Goal: Task Accomplishment & Management: Complete application form

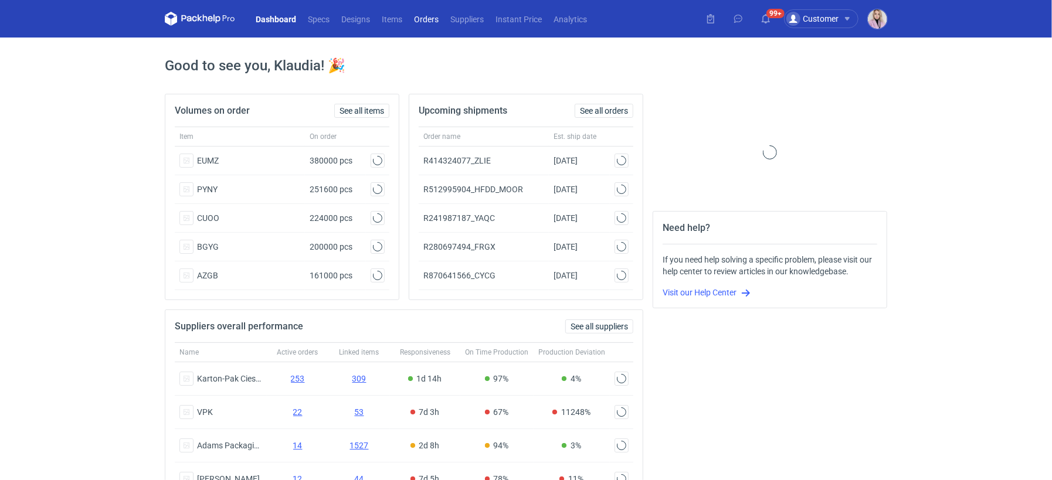
click at [435, 20] on link "Orders" at bounding box center [426, 19] width 36 height 14
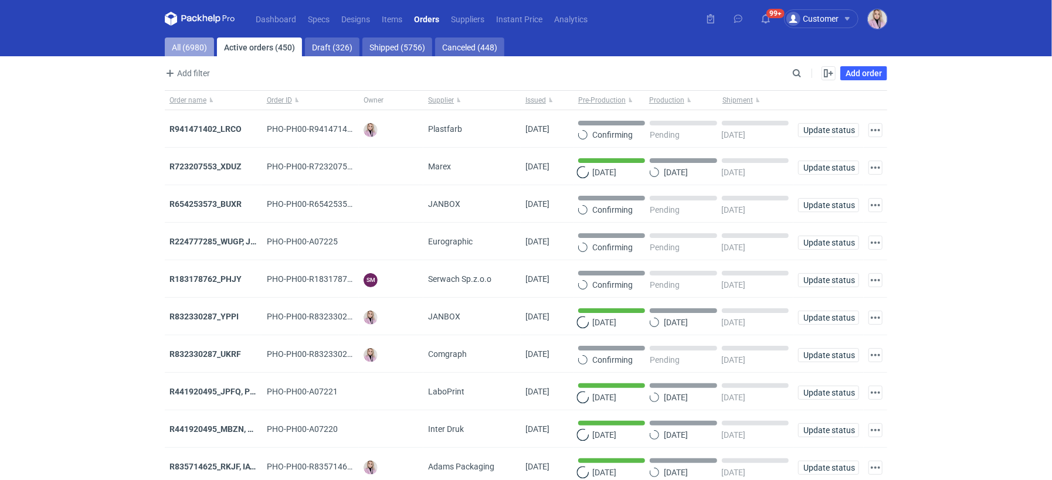
click at [193, 52] on link "All (6980)" at bounding box center [189, 47] width 49 height 19
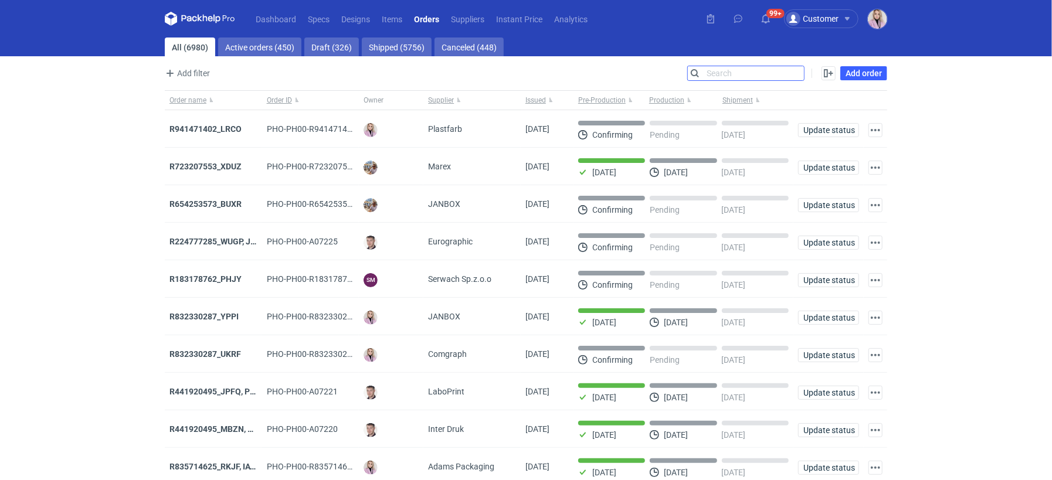
click at [796, 73] on input "Search" at bounding box center [746, 73] width 116 height 14
click at [797, 73] on input "Search" at bounding box center [746, 73] width 116 height 14
paste input "UEAD"
type input "UEAD"
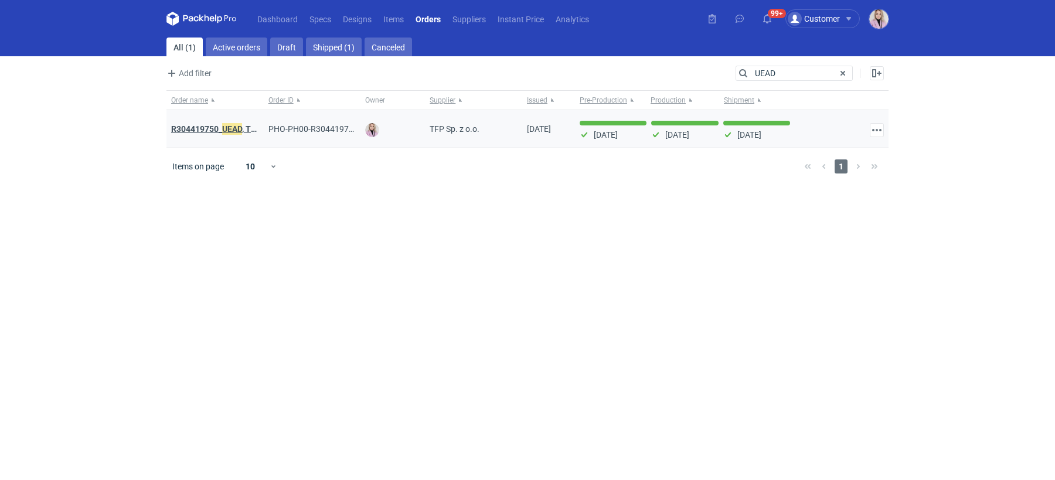
click at [233, 131] on em "UEAD" at bounding box center [232, 129] width 20 height 13
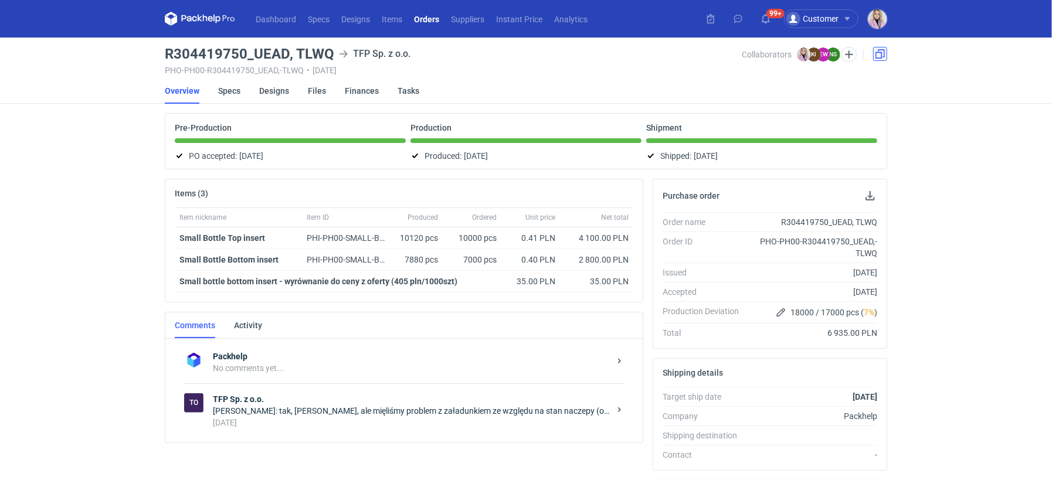
click at [880, 52] on link at bounding box center [880, 54] width 14 height 14
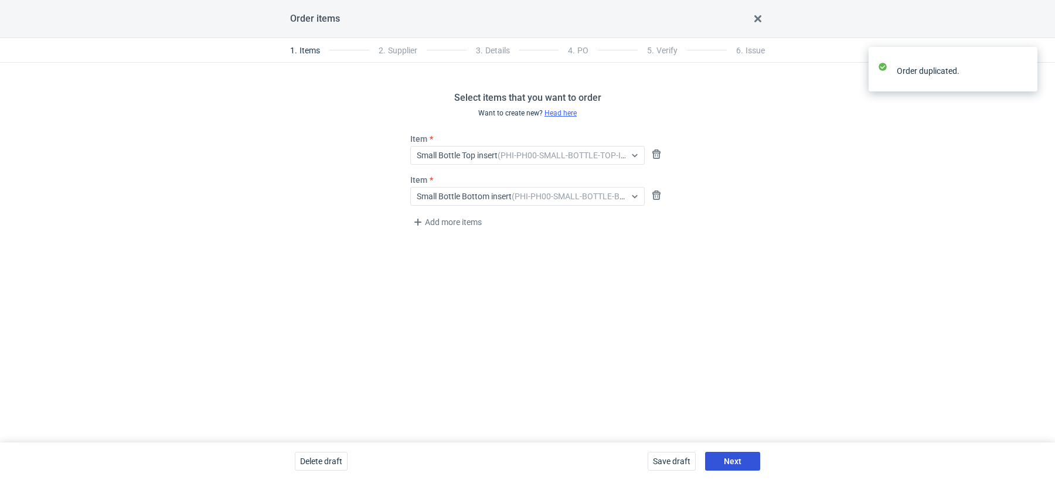
click at [727, 459] on span "Next" at bounding box center [733, 461] width 18 height 8
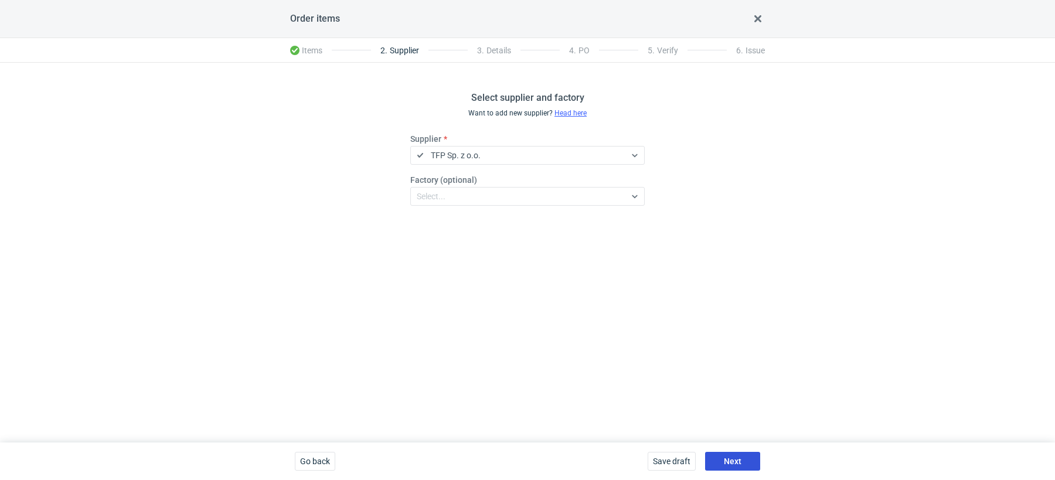
click at [727, 459] on span "Next" at bounding box center [733, 461] width 18 height 8
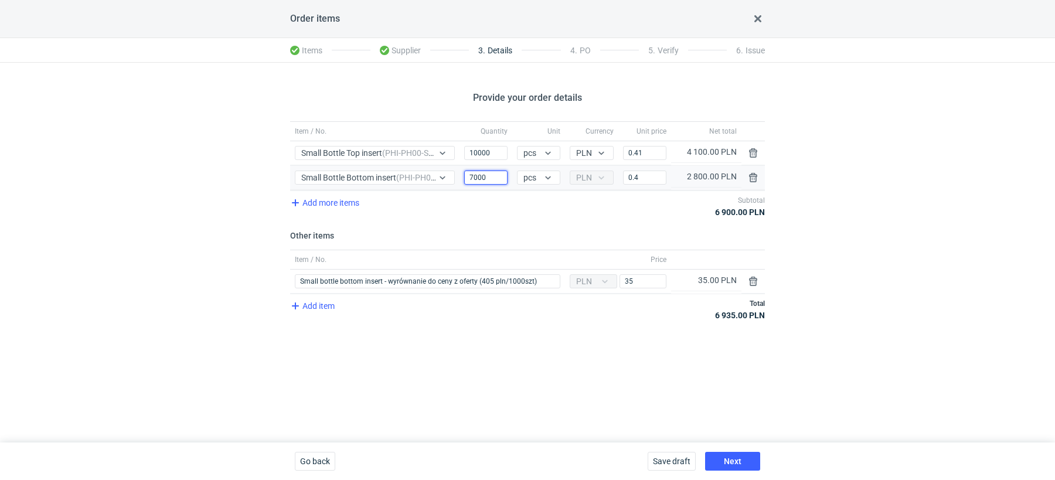
click at [475, 176] on input "7000" at bounding box center [485, 178] width 43 height 14
type input "15000"
drag, startPoint x: 644, startPoint y: 180, endPoint x: 587, endPoint y: 180, distance: 56.9
click at [596, 180] on div "Item / No. Small Bottle Bottom insert (PHI-PH00-SMALL-BOTTLE-BOTTOM-INSERT) Qua…" at bounding box center [527, 178] width 475 height 24
drag, startPoint x: 648, startPoint y: 148, endPoint x: 590, endPoint y: 148, distance: 58.0
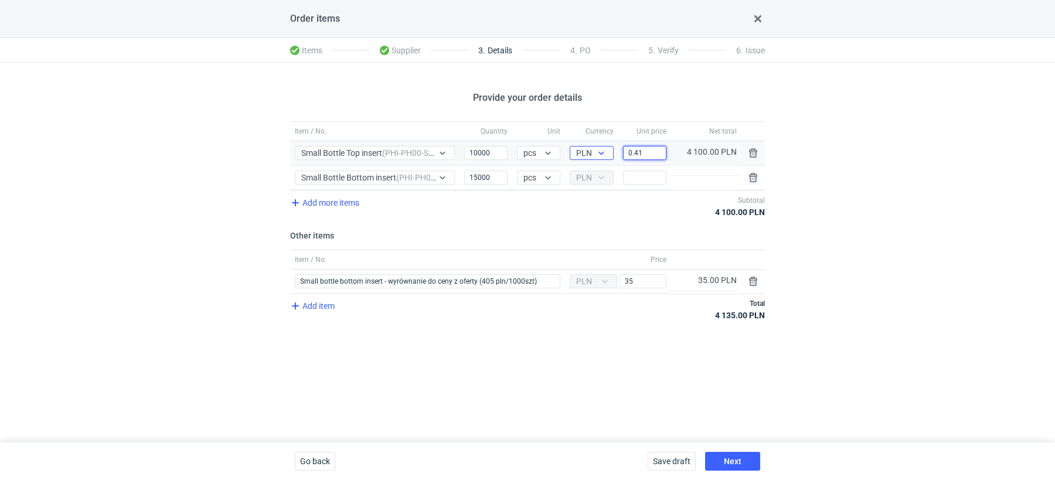
click at [592, 148] on div "Item / No. Small Bottle Top insert (PHI-PH00-SMALL-BOTTLE-TOP-INSERT) Quantity …" at bounding box center [527, 153] width 475 height 24
drag, startPoint x: 651, startPoint y: 154, endPoint x: 590, endPoint y: 154, distance: 60.4
click at [592, 154] on div "Item / No. Small Bottle Top insert (PHI-PH00-SMALL-BOTTLE-TOP-INSERT) Quantity …" at bounding box center [527, 153] width 475 height 24
click at [578, 332] on div "Provide your order details Item / No. Quantity Unit Currency Unit price Net tot…" at bounding box center [527, 253] width 1055 height 380
click at [635, 185] on div "Price" at bounding box center [644, 178] width 53 height 24
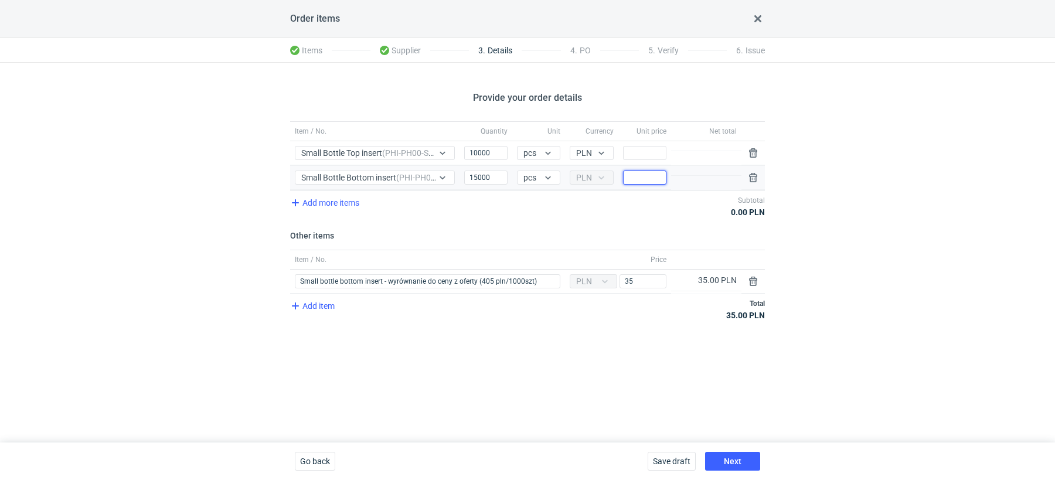
click at [643, 174] on input "Price" at bounding box center [644, 178] width 43 height 14
type input "0"
type input "0.34"
click at [586, 225] on div "Item / No. Quantity Unit Currency Unit price Net total Item / No. Small Bottle …" at bounding box center [527, 227] width 475 height 213
click at [636, 155] on input "Price" at bounding box center [644, 153] width 43 height 14
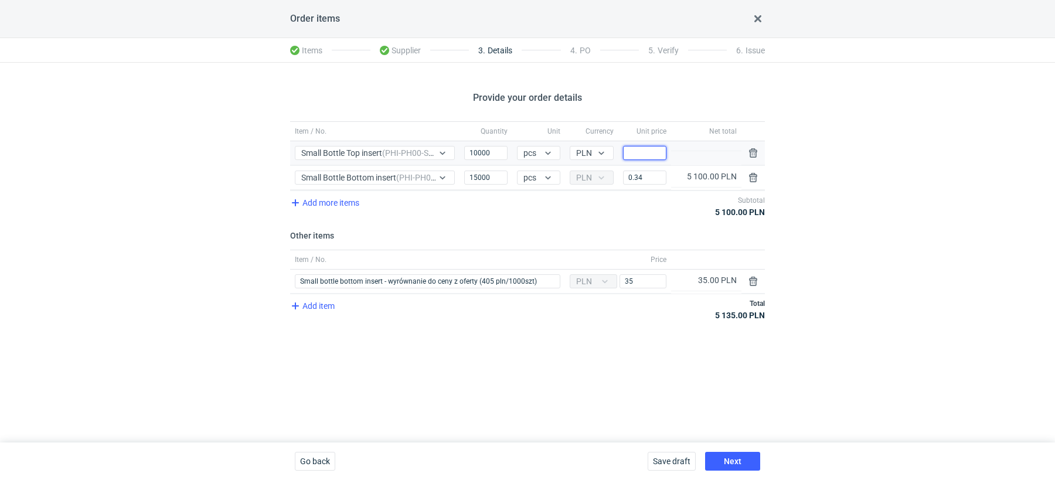
type input "0"
type input "0.41"
click at [591, 219] on div "Add more items Subtotal 9 200.00 PLN" at bounding box center [527, 206] width 475 height 31
click at [649, 176] on input "0.34" at bounding box center [644, 178] width 43 height 14
type input "0.33"
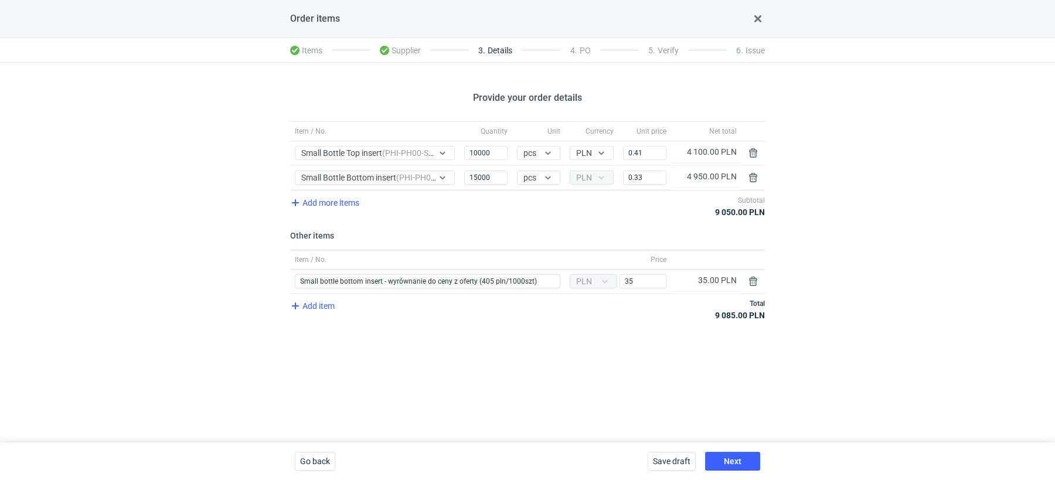
click at [632, 216] on div "Add more items Subtotal 9 050.00 PLN" at bounding box center [527, 206] width 475 height 31
click at [645, 283] on input "35" at bounding box center [643, 281] width 47 height 14
type input "3"
type input "75"
click at [641, 355] on div "Provide your order details Item / No. Quantity Unit Currency Unit price Net tot…" at bounding box center [527, 253] width 1055 height 380
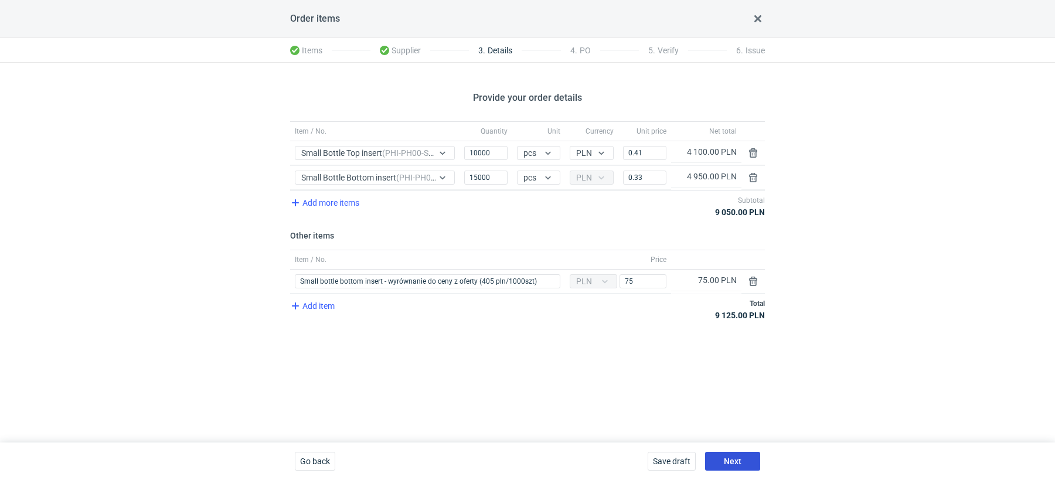
click at [735, 461] on span "Next" at bounding box center [733, 461] width 18 height 8
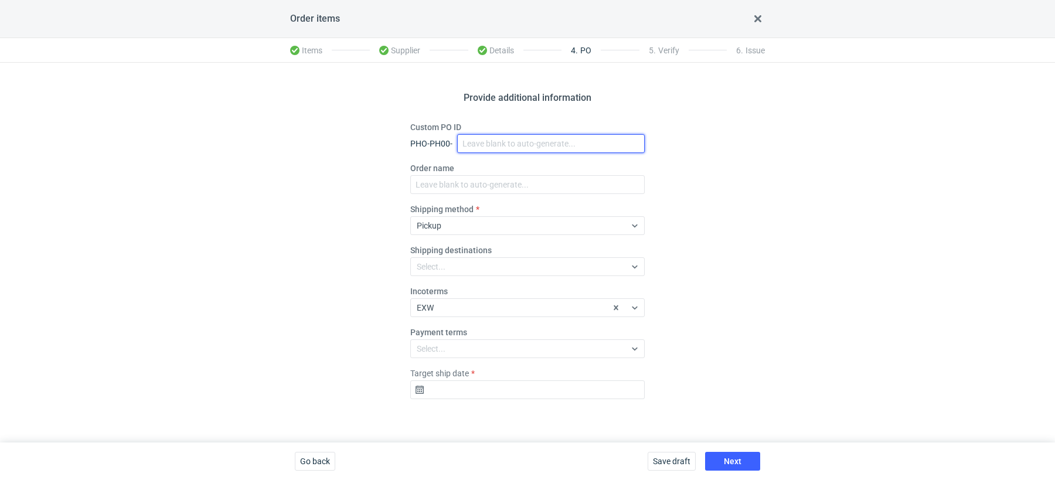
click at [486, 144] on input "Custom PO ID" at bounding box center [551, 143] width 188 height 19
paste input "R304419750_UEAD, TLWQ"
type input "R304419750_UEAD, TLWQ"
drag, startPoint x: 583, startPoint y: 138, endPoint x: 365, endPoint y: 138, distance: 218.1
click at [374, 138] on div "Provide additional information Custom PO ID PHO-PH00- R304419750_UEAD, TLWQ Ord…" at bounding box center [527, 253] width 1055 height 380
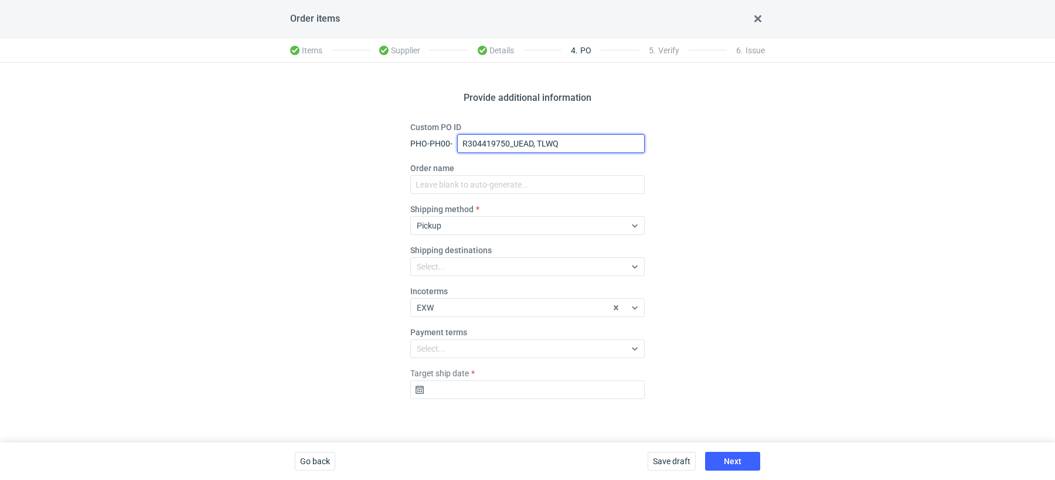
drag, startPoint x: 579, startPoint y: 143, endPoint x: 389, endPoint y: 143, distance: 189.4
click at [390, 142] on div "Provide additional information Custom PO ID PHO-PH00- R304419750_UEAD, TLWQ Ord…" at bounding box center [527, 253] width 1055 height 380
paste input "R145520657_PHBF, IDBY"
type input "R145520657_PHBF, IDBY"
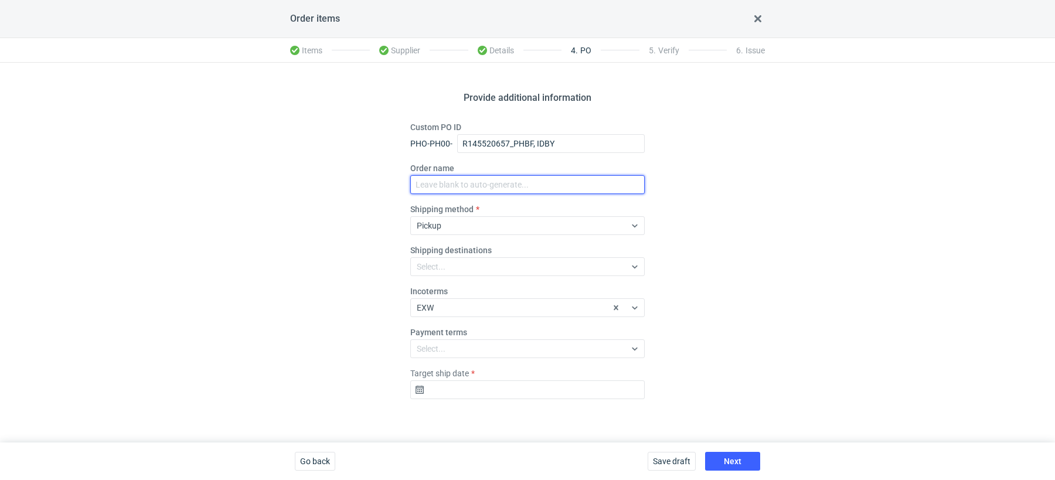
click at [457, 181] on input "Order name" at bounding box center [527, 184] width 234 height 19
paste input "R145520657_PHBF, IDBY"
type input "R145520657_PHBF, IDBY"
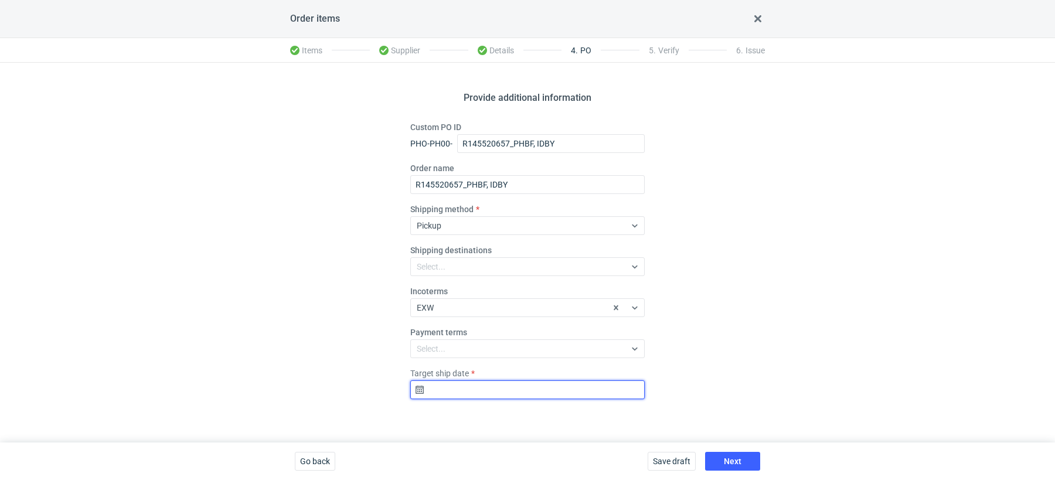
click at [468, 394] on input "Target ship date" at bounding box center [527, 389] width 234 height 19
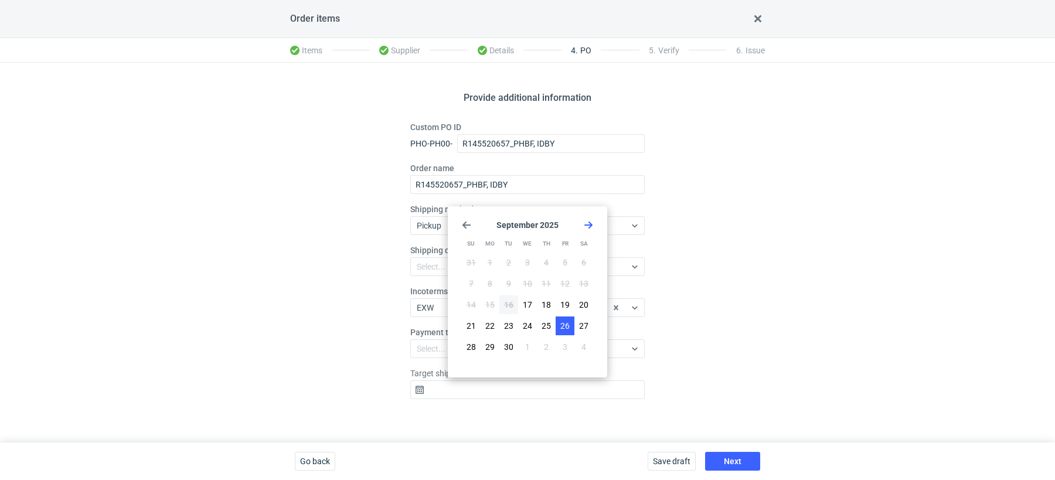
click at [566, 324] on span "26" at bounding box center [564, 326] width 9 height 12
type input "2025-09-26"
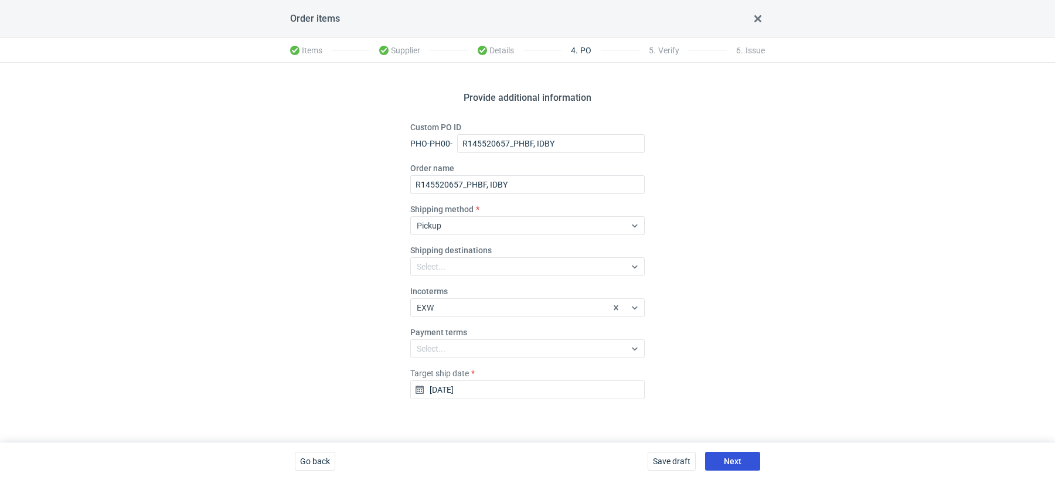
click at [729, 454] on button "Next" at bounding box center [732, 461] width 55 height 19
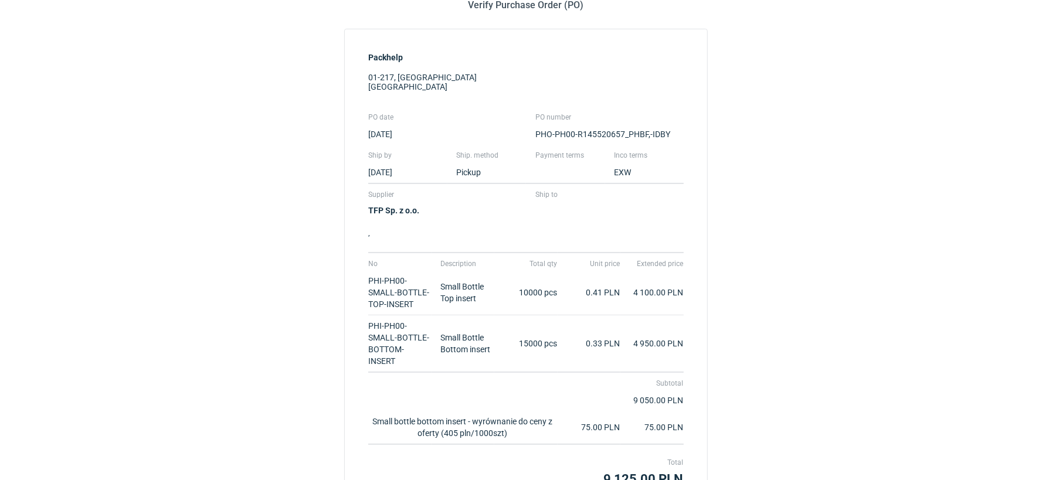
scroll to position [207, 0]
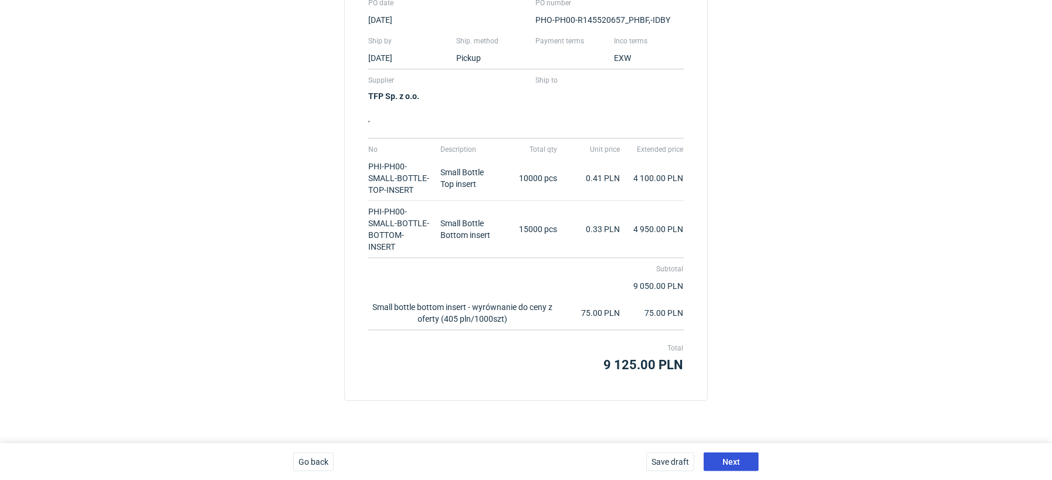
click at [737, 463] on span "Next" at bounding box center [731, 462] width 18 height 8
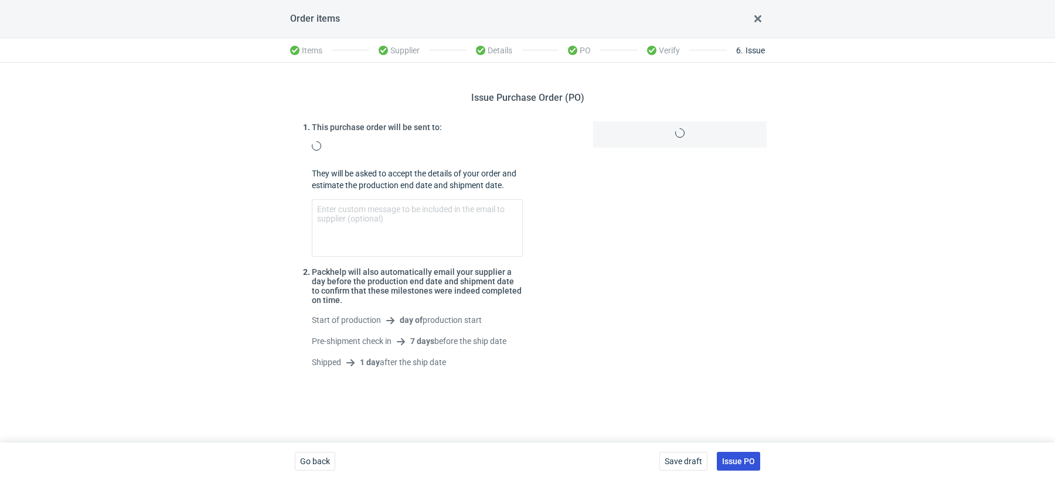
click at [743, 462] on span "Issue PO" at bounding box center [738, 461] width 33 height 8
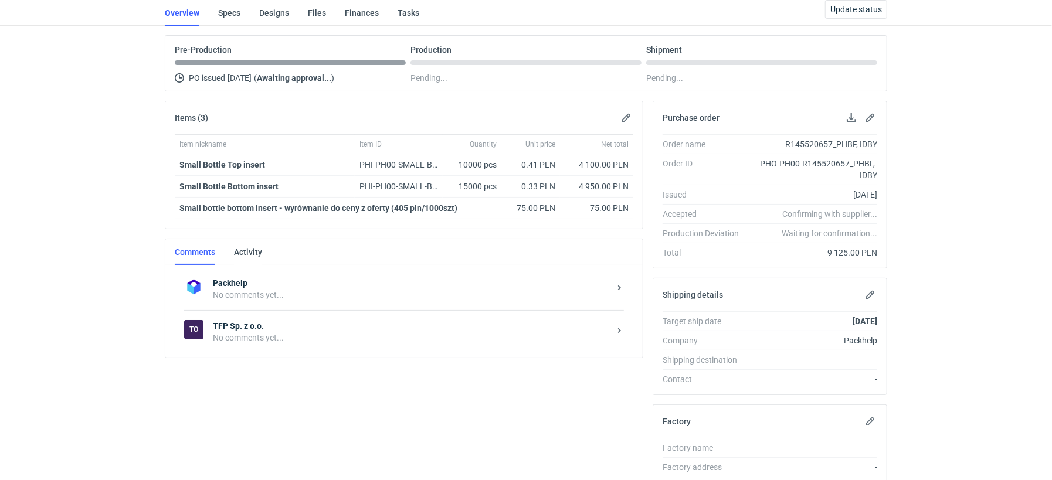
scroll to position [144, 0]
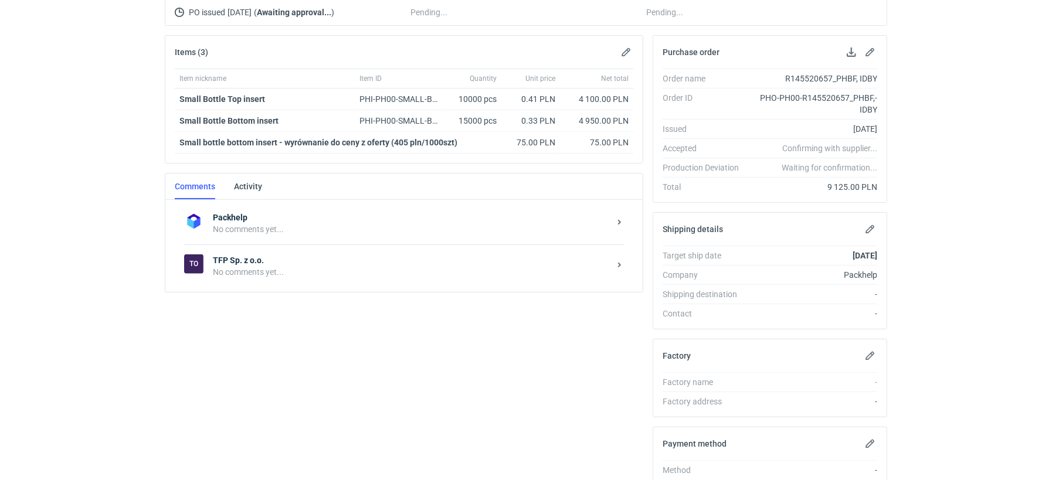
click at [292, 270] on div "No comments yet..." at bounding box center [411, 272] width 397 height 12
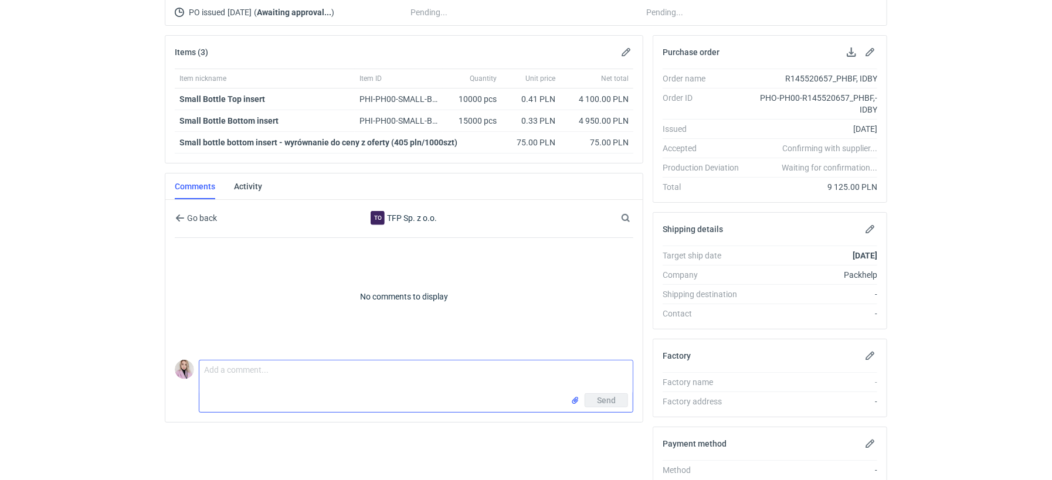
click at [284, 370] on textarea "Comment message" at bounding box center [415, 377] width 433 height 33
paste textarea "R304419750_UEAD, TLWQ"
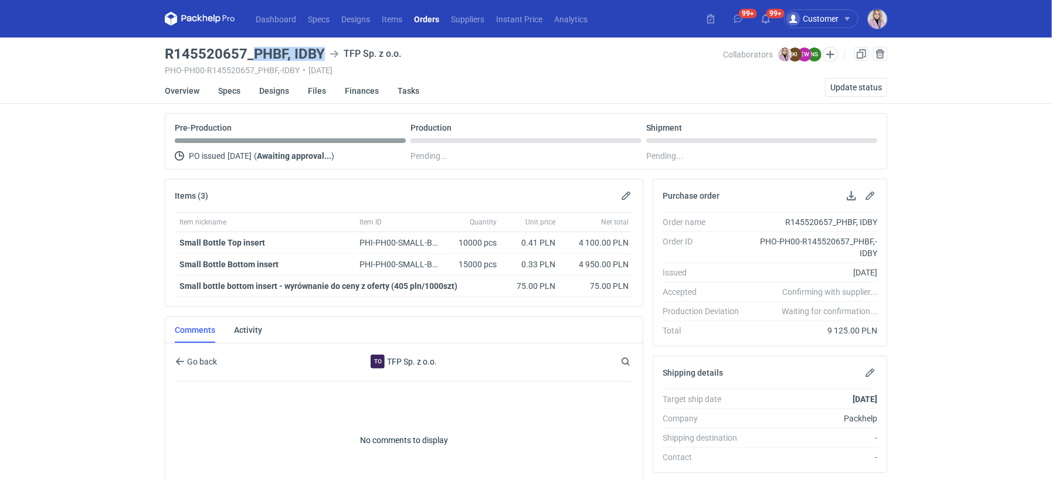
drag, startPoint x: 256, startPoint y: 50, endPoint x: 327, endPoint y: 52, distance: 71.5
click at [327, 52] on div "R145520657_PHBF, IDBY TFP Sp. z o.o." at bounding box center [444, 54] width 559 height 14
copy h3 "PHBF, IDBY"
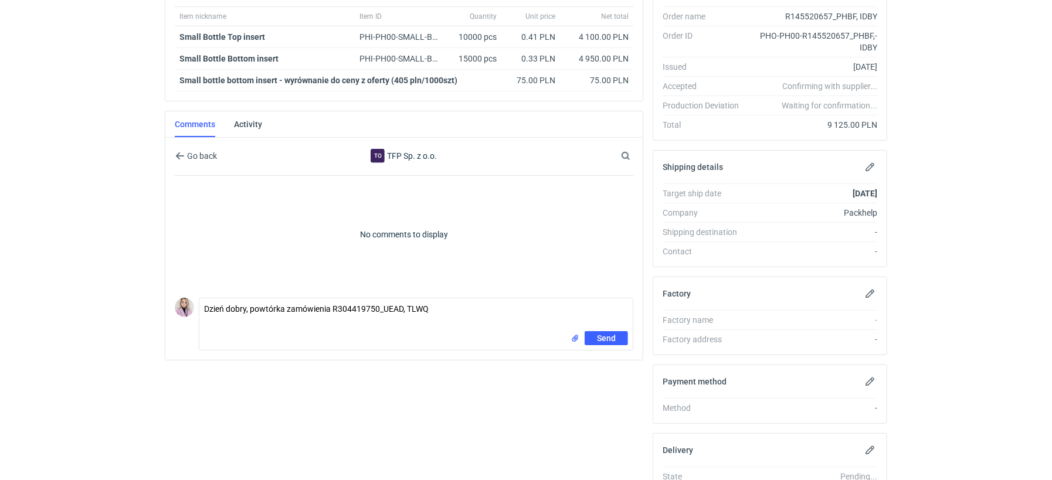
scroll to position [239, 0]
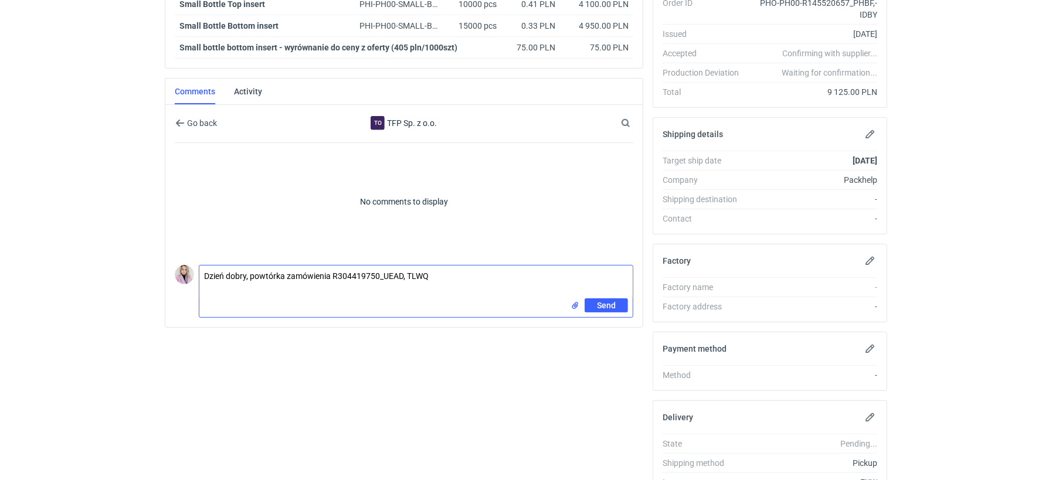
click at [209, 294] on form "Comment message Dzień dobry, powtórka zamówienia R304419750_UEAD, TLWQ Send" at bounding box center [416, 291] width 434 height 53
paste textarea "PHBF, IDBY"
click at [232, 287] on textarea "Dzień dobry, powtórka zamówienia R304419750_UEAD, TLWQ PHBF, IDBY" at bounding box center [415, 286] width 433 height 40
click at [249, 289] on textarea "Dzień dobry, powtórka zamówienia R304419750_UEAD, TLWQ PHBF IDBY" at bounding box center [415, 292] width 433 height 52
paste textarea "Small Bottle Bottom insert"
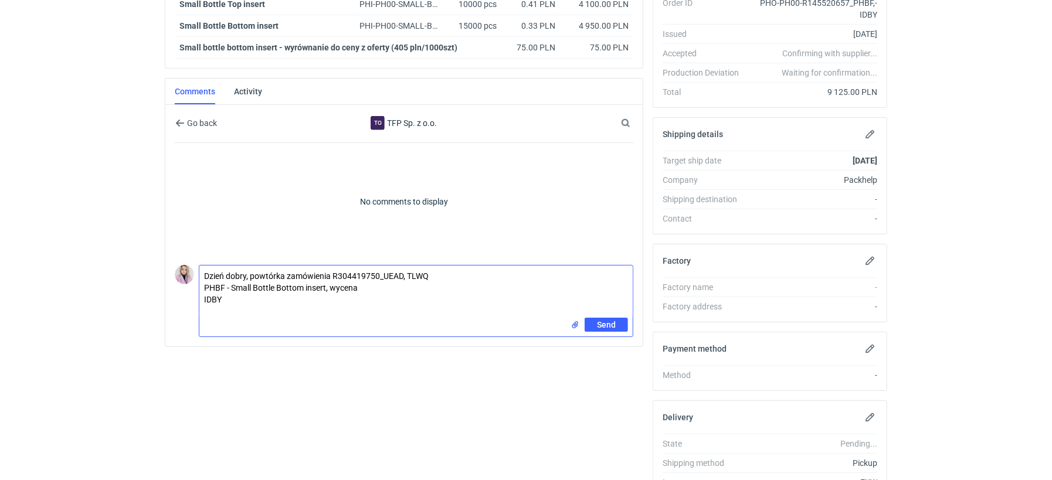
paste textarea "CBKG - 1"
click at [272, 297] on textarea "Dzień dobry, powtórka zamówienia R304419750_UEAD, TLWQ PHBF - Small Bottle Bott…" at bounding box center [415, 292] width 433 height 52
click at [279, 294] on textarea "Dzień dobry, powtórka zamówienia R304419750_UEAD, TLWQ PHBF - Small Bottle Bott…" at bounding box center [415, 292] width 433 height 52
paste textarea "Small Bottle Top insert"
paste textarea "CBKF - 1"
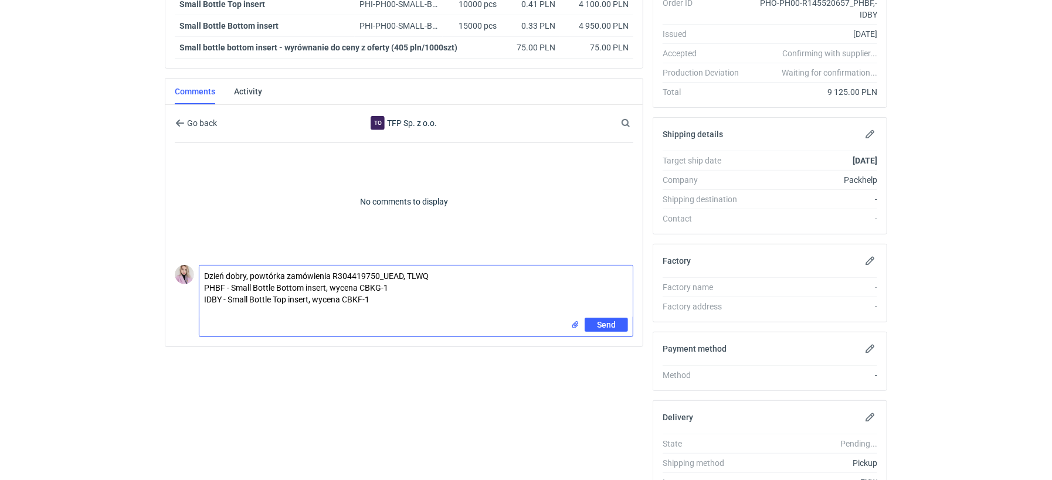
click at [501, 304] on textarea "Dzień dobry, powtórka zamówienia R304419750_UEAD, TLWQ PHBF - Small Bottle Bott…" at bounding box center [415, 292] width 433 height 52
type textarea "Dzień dobry, powtórka zamówienia R304419750_UEAD, TLWQ PHBF - Small Bottle Bott…"
click at [610, 328] on button "Send" at bounding box center [605, 325] width 43 height 14
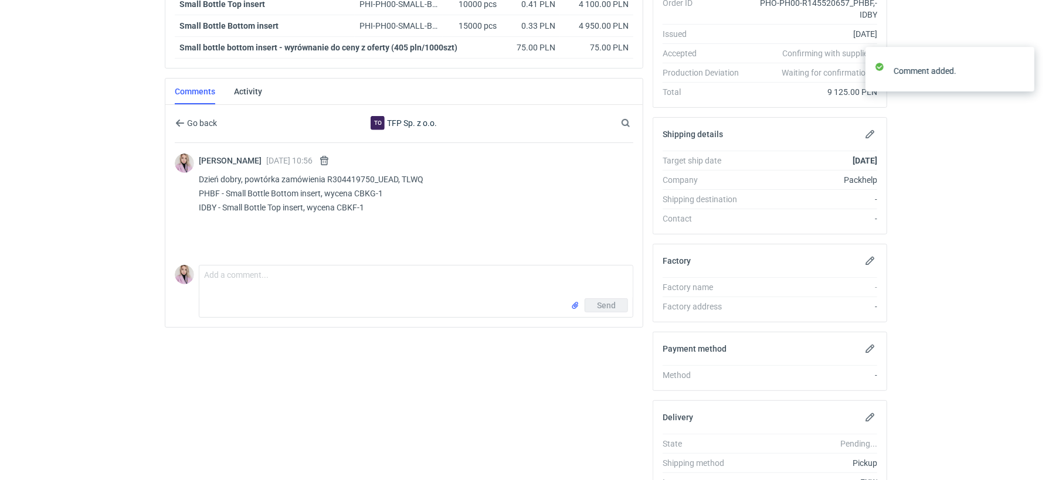
click at [505, 298] on div "Send" at bounding box center [415, 307] width 433 height 19
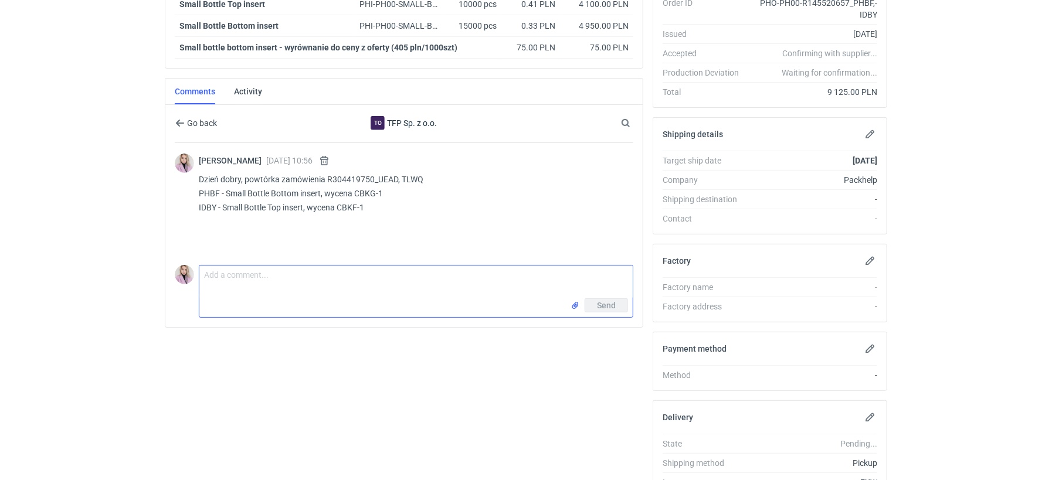
click at [478, 268] on textarea "Comment message" at bounding box center [415, 282] width 433 height 33
type textarea "Potrzebujemy tutaj możliwie najlepszego terminu realizacji"
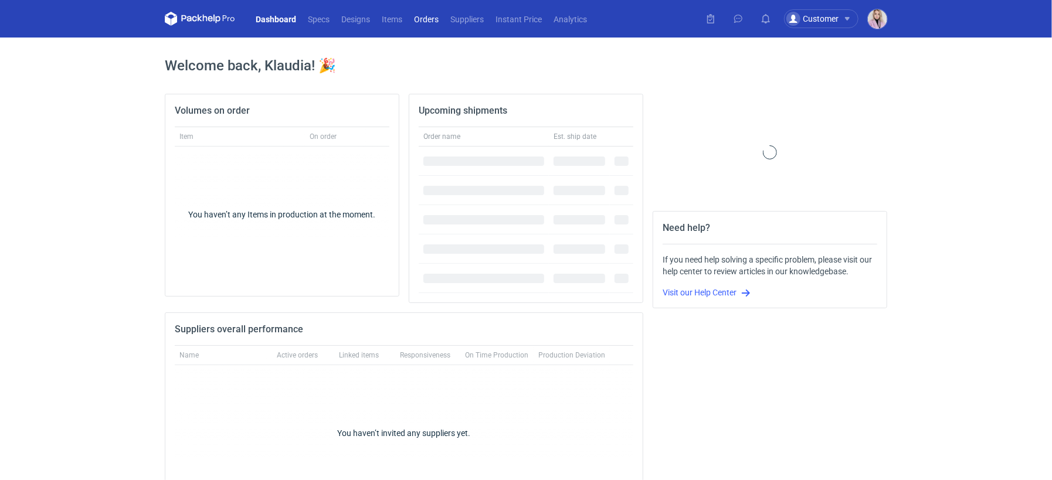
click at [434, 18] on link "Orders" at bounding box center [426, 19] width 36 height 14
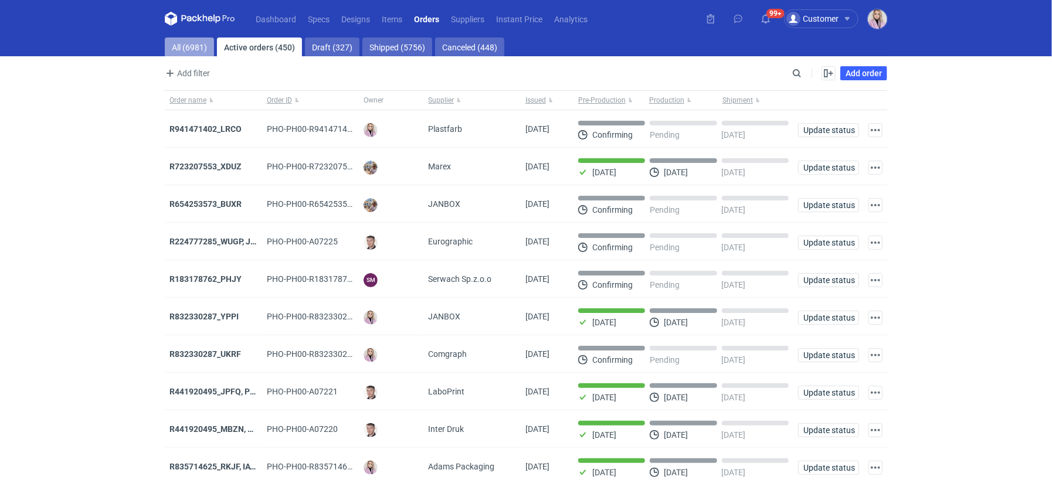
click at [194, 53] on link "All (6981)" at bounding box center [189, 47] width 49 height 19
click at [798, 76] on input "Search" at bounding box center [746, 73] width 116 height 14
paste input "UEAD"
type input "UEAD"
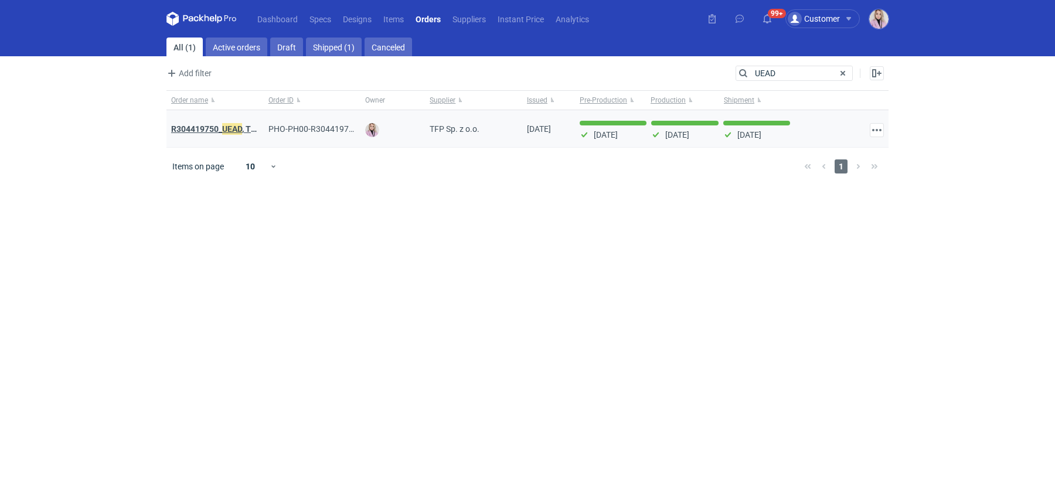
click at [221, 128] on strong "R304419750_ UEAD , TLWQ" at bounding box center [219, 129] width 97 height 13
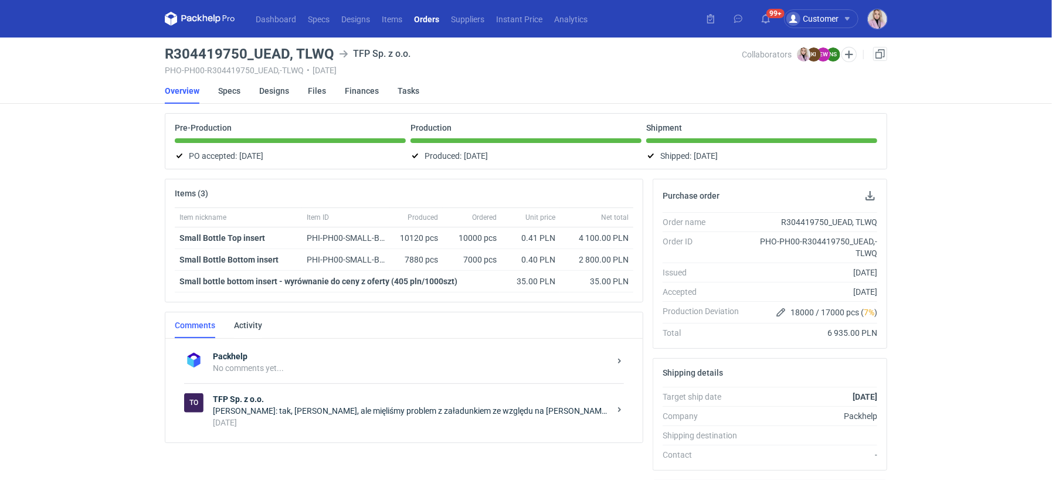
click at [212, 52] on h3 "R304419750_UEAD, TLWQ" at bounding box center [249, 54] width 169 height 14
copy h3 "R304419750_UEAD, TLWQ"
click at [215, 57] on h3 "R304419750_UEAD, TLWQ" at bounding box center [249, 54] width 169 height 14
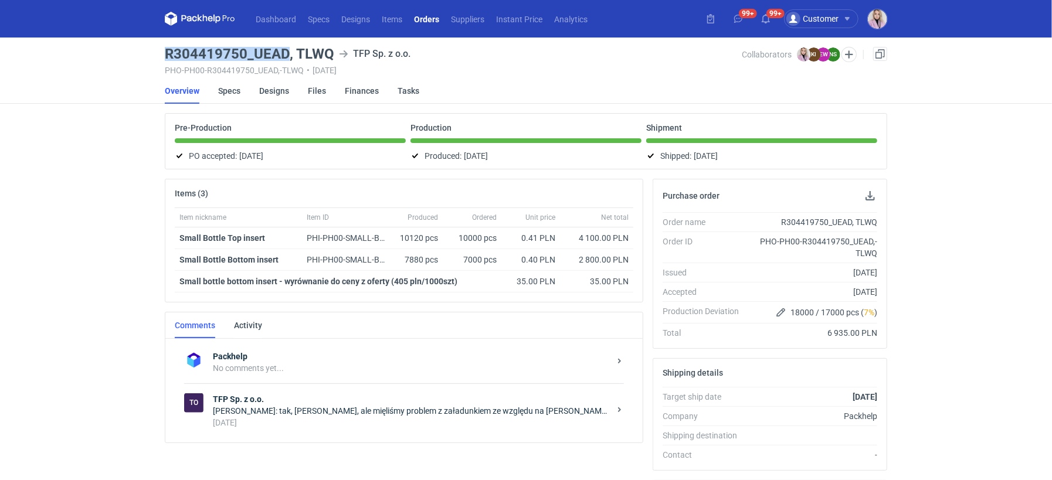
click at [215, 57] on h3 "R304419750_UEAD, TLWQ" at bounding box center [249, 54] width 169 height 14
copy h3 "R304419750_UEAD, TLWQ"
click at [145, 184] on div "Dashboard Specs Designs Items Orders Suppliers Instant Price Analytics 99+ 99+ …" at bounding box center [526, 240] width 1052 height 480
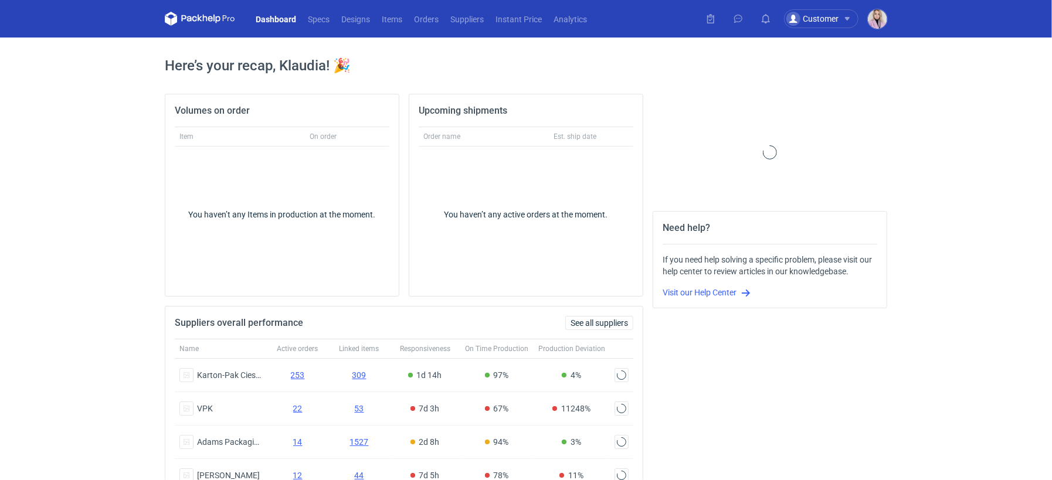
click at [428, 28] on nav "Dashboard Specs Designs Items Orders Suppliers Instant Price Analytics" at bounding box center [379, 19] width 428 height 38
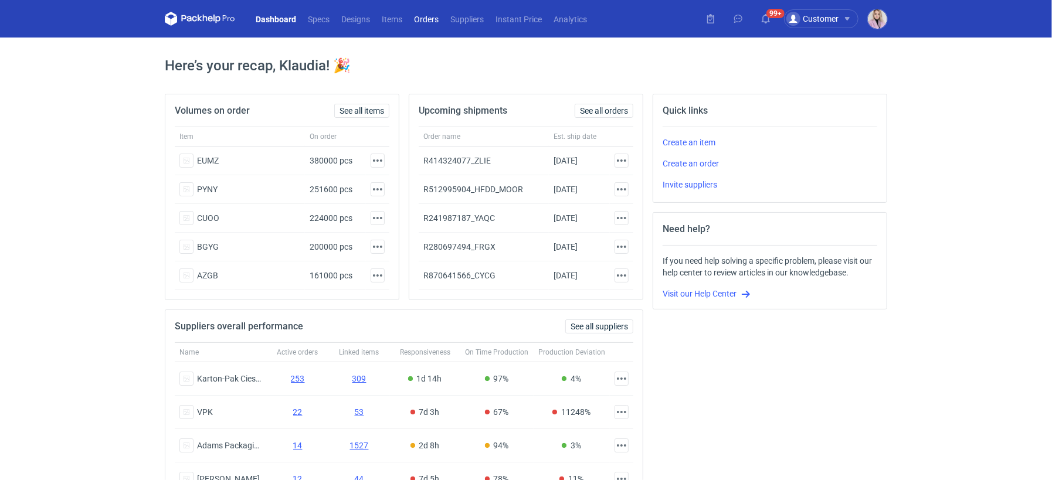
click at [430, 25] on link "Orders" at bounding box center [426, 19] width 36 height 14
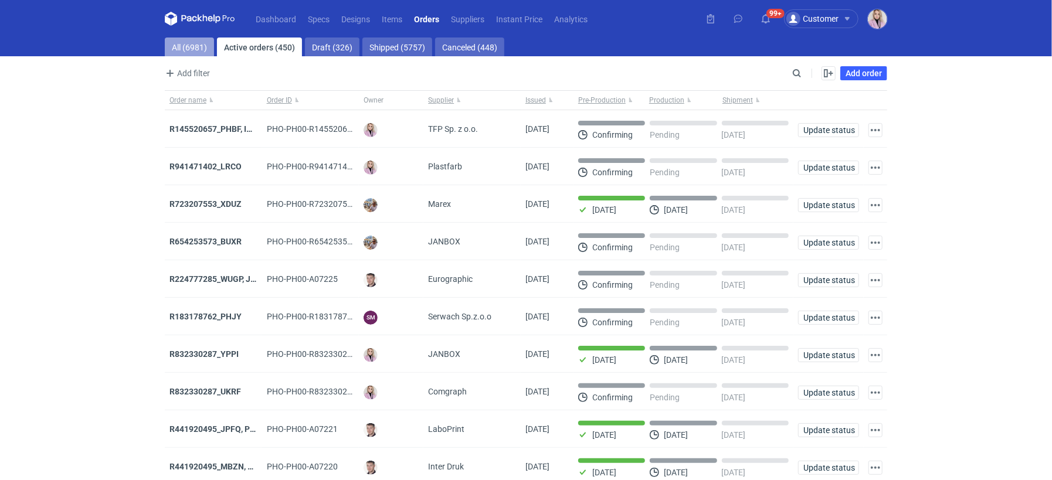
click at [183, 38] on link "All (6981)" at bounding box center [189, 47] width 49 height 19
click at [799, 76] on input "Search" at bounding box center [746, 73] width 116 height 14
click at [798, 76] on input "Search" at bounding box center [746, 73] width 116 height 14
paste input "CEXD"
type input "CEXD"
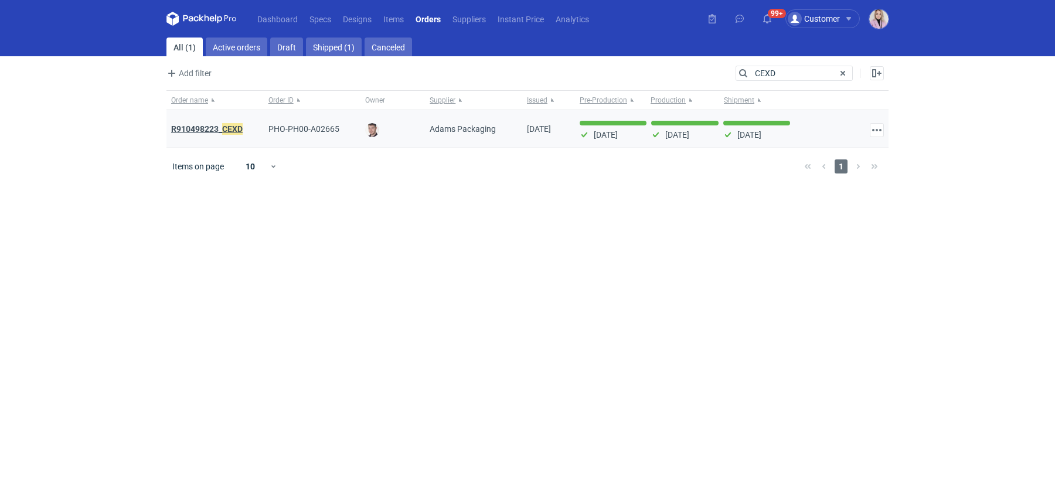
click at [222, 129] on strong "R910498223_ CEXD" at bounding box center [207, 129] width 72 height 13
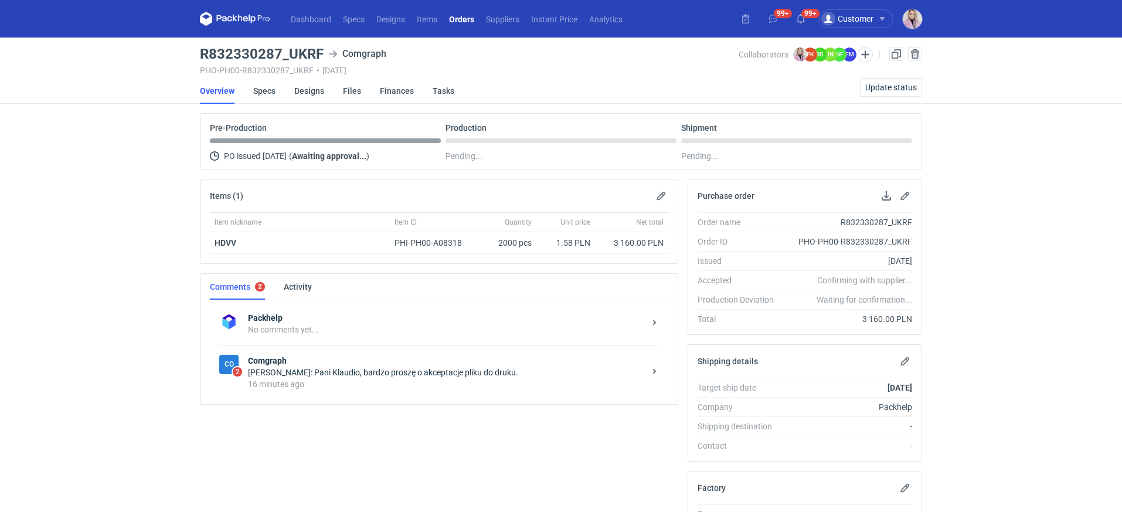
click at [341, 358] on strong "Comgraph" at bounding box center [446, 361] width 397 height 12
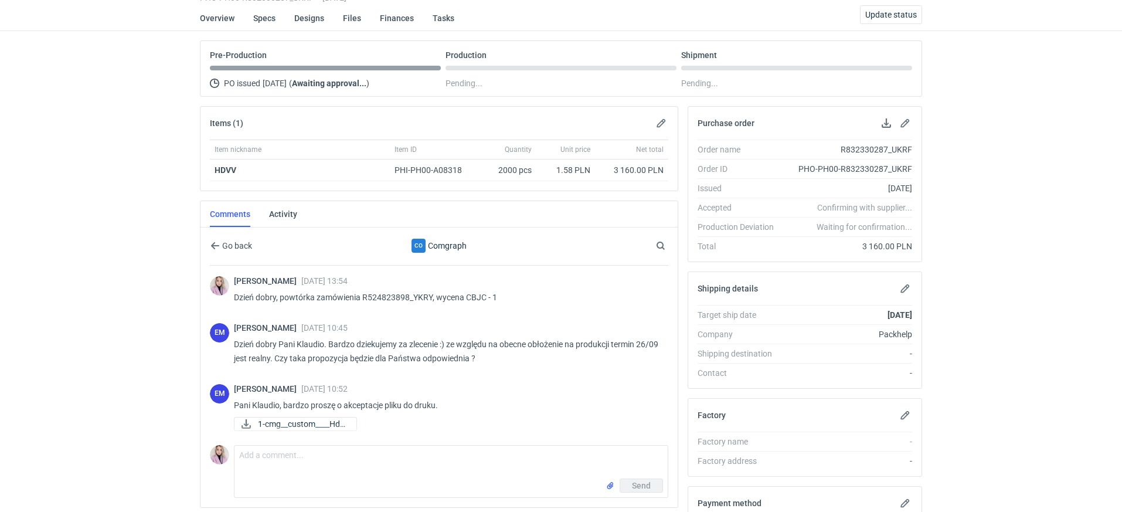
scroll to position [113, 0]
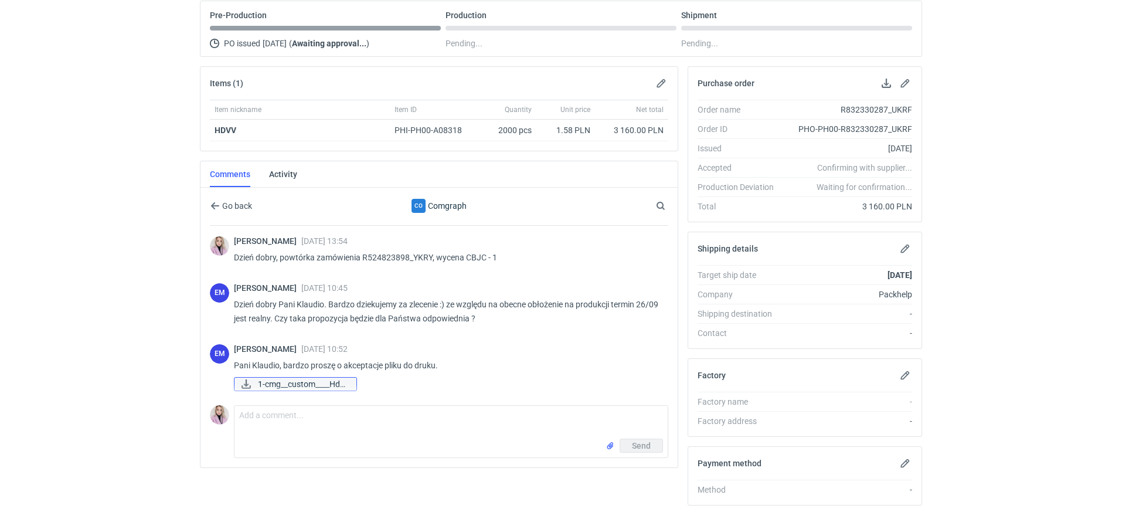
click at [302, 378] on span "1-cmg__custom____Hdo..." at bounding box center [302, 384] width 89 height 13
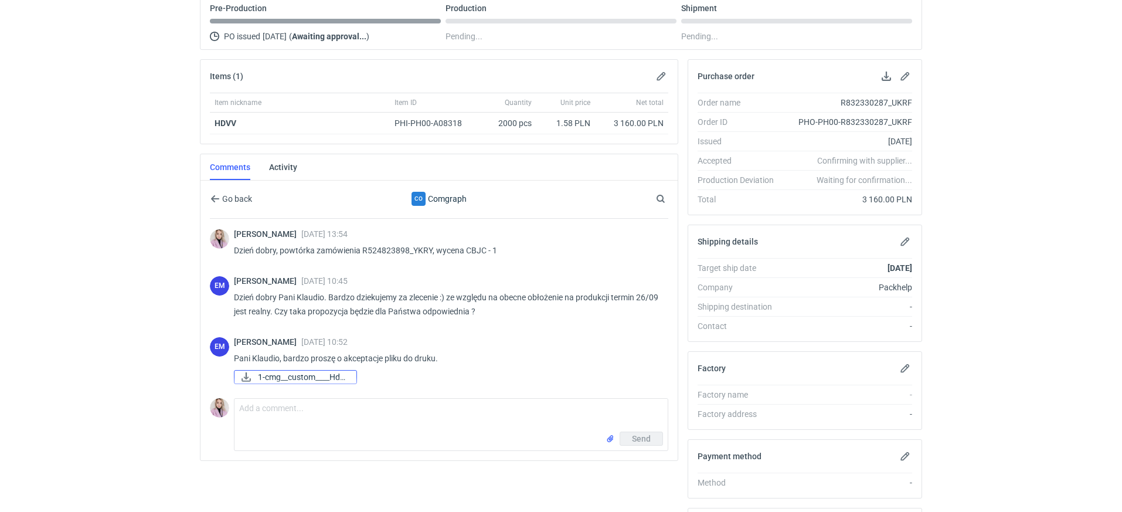
scroll to position [140, 0]
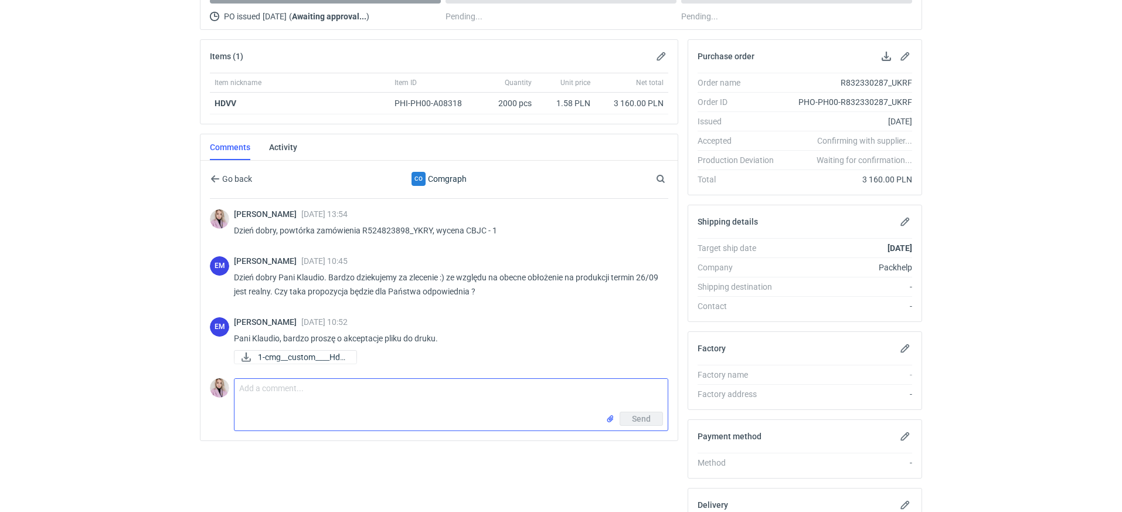
click at [370, 389] on textarea "Comment message" at bounding box center [450, 395] width 433 height 33
type textarea "D"
type textarea "Pani Ewelino, myślę, że termin będzie ok"
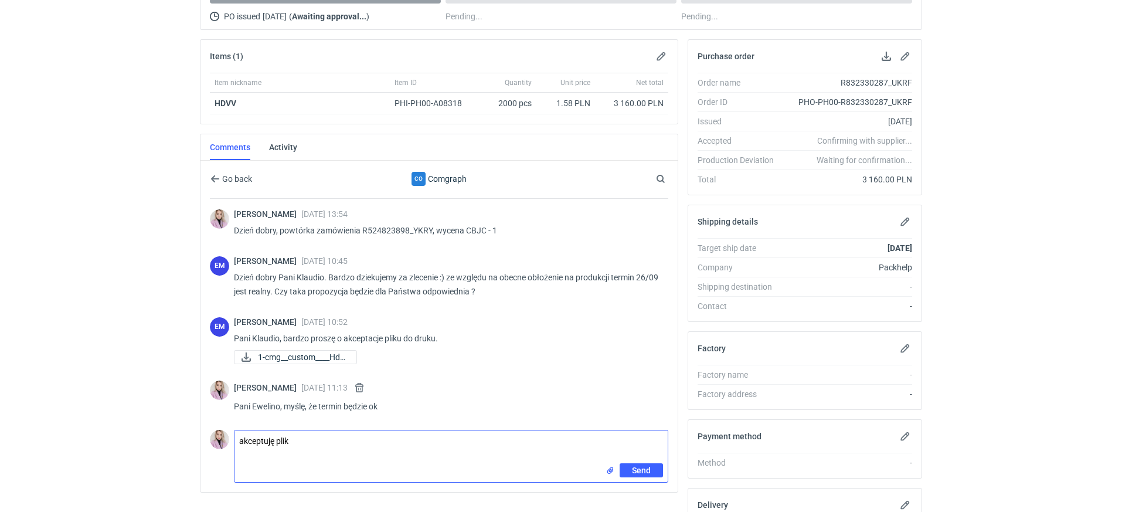
type textarea "akceptuję plik"
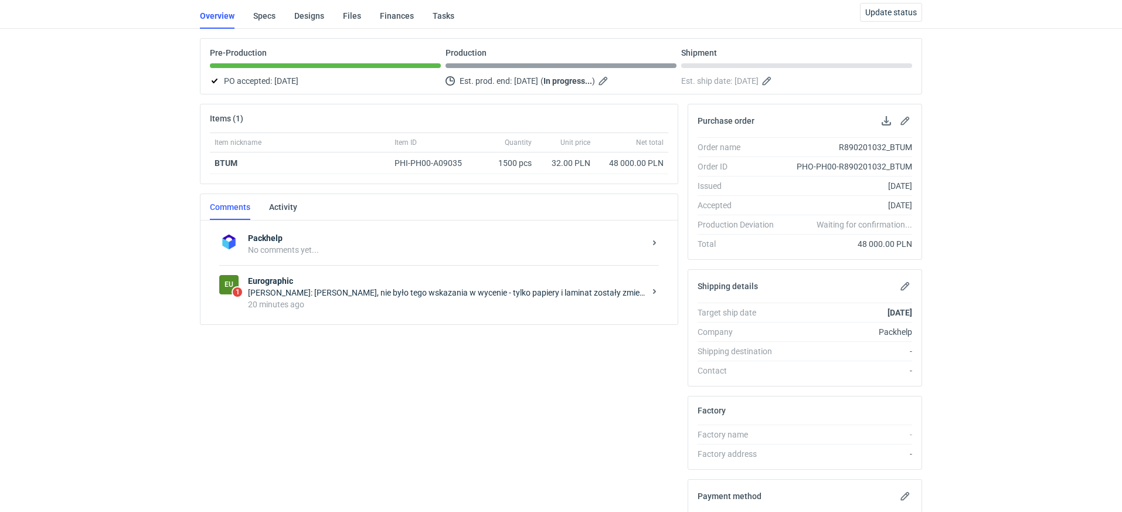
click at [403, 283] on strong "Eurographic" at bounding box center [446, 281] width 397 height 12
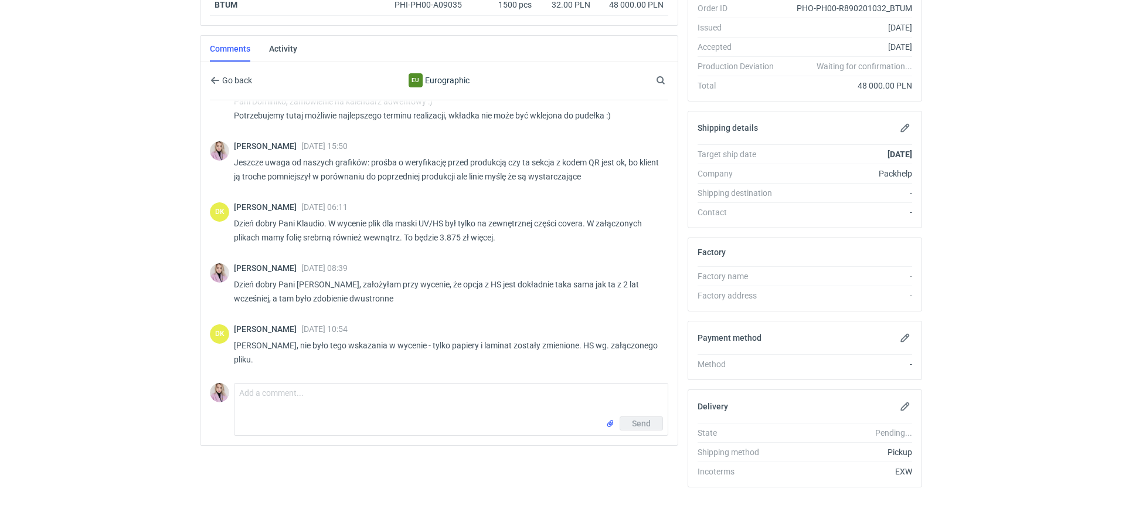
scroll to position [30, 0]
click at [319, 397] on textarea "Comment message" at bounding box center [450, 399] width 433 height 33
click at [307, 393] on textarea "Pani Dominiko, tma powstało j" at bounding box center [450, 399] width 433 height 33
click at [369, 395] on textarea "[PERSON_NAME], tam powstało j" at bounding box center [450, 399] width 433 height 33
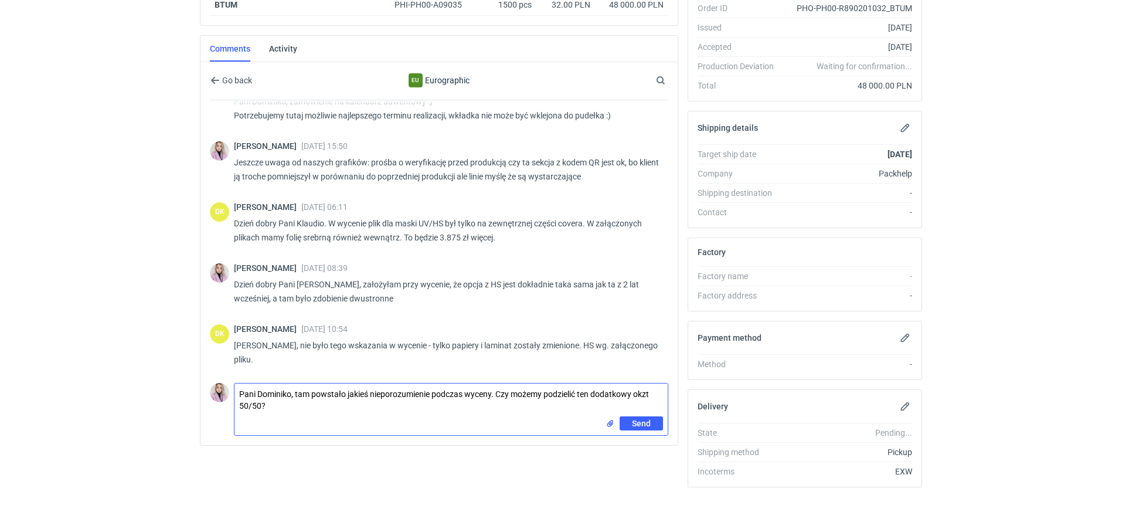
click at [654, 388] on textarea "Pani Dominiko, tam powstało jakieś nieporozumienie podczas wyceny. Czy możemy p…" at bounding box center [450, 399] width 433 height 33
click at [315, 405] on textarea "Pani Dominiko, tam powstało jakieś nieporozumienie podczas wyceny. Czy możemy p…" at bounding box center [450, 399] width 433 height 33
type textarea "Pani Dominiko, tam powstało jakieś nieporozumienie podczas wyceny. Czy możemy p…"
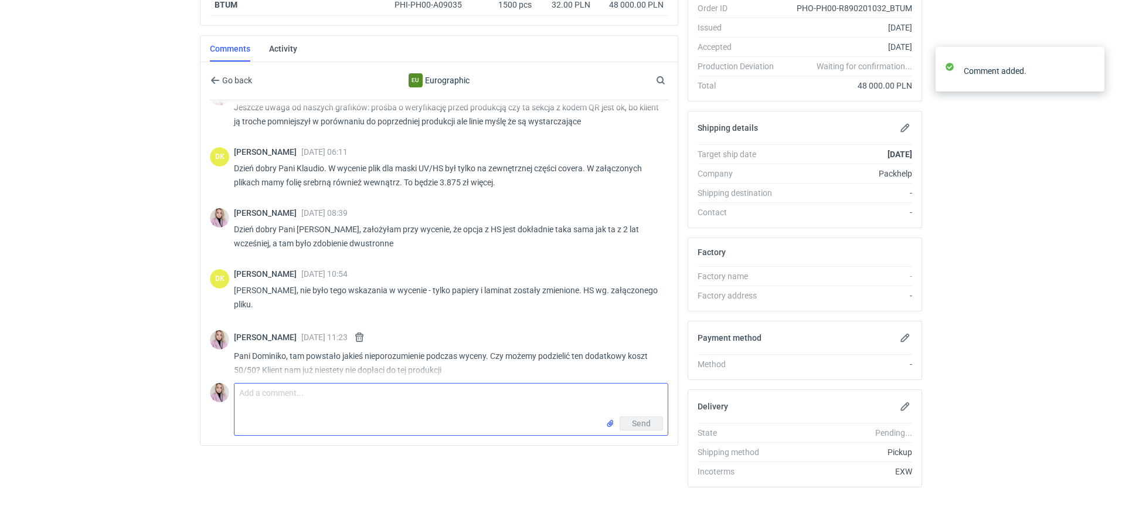
scroll to position [96, 0]
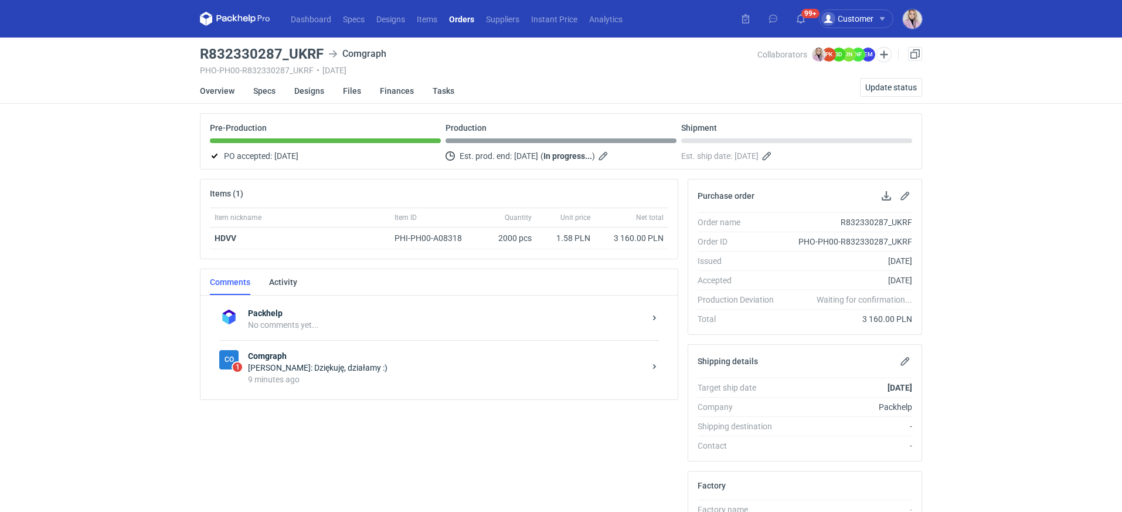
click at [387, 366] on div "[PERSON_NAME]: Dziękuję, działamy :)" at bounding box center [446, 368] width 397 height 12
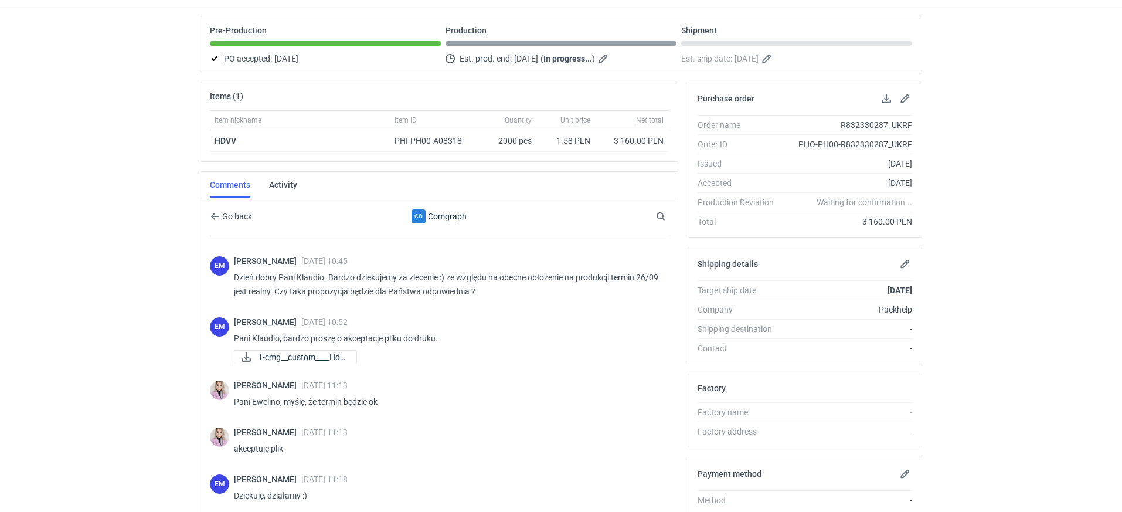
scroll to position [37, 0]
